Goal: Task Accomplishment & Management: Use online tool/utility

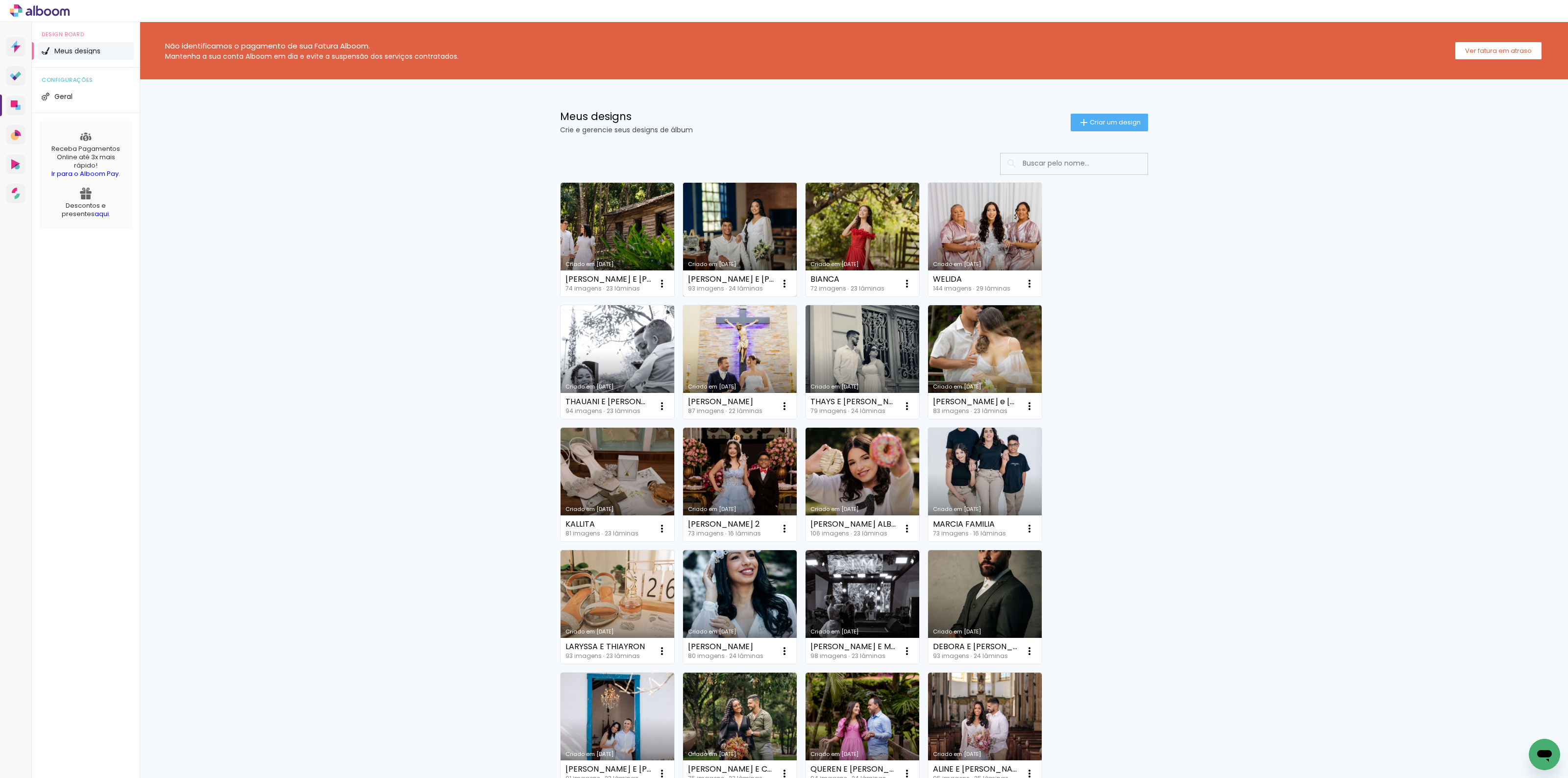
click at [717, 233] on link "Criado em [DATE]" at bounding box center [740, 239] width 114 height 114
